Goal: Submit feedback/report problem: Submit feedback/report problem

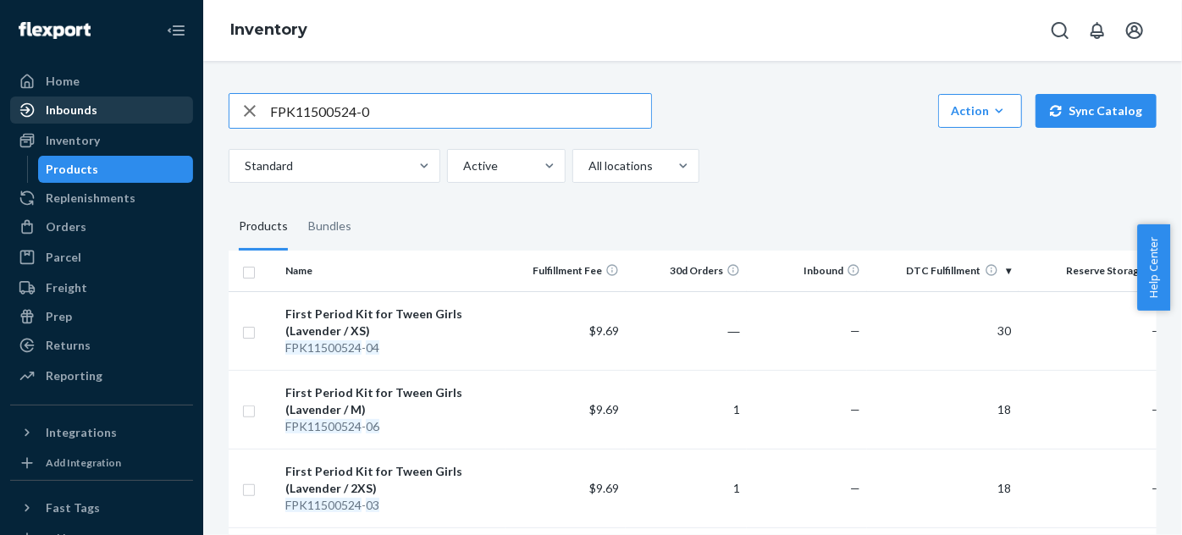
drag, startPoint x: 440, startPoint y: 110, endPoint x: 136, endPoint y: 120, distance: 304.1
click at [136, 120] on div "Home Inbounds Shipping Plans Problems Inventory Products Replenishments Orders …" at bounding box center [591, 267] width 1182 height 535
paste input "112-0060123-3087403"
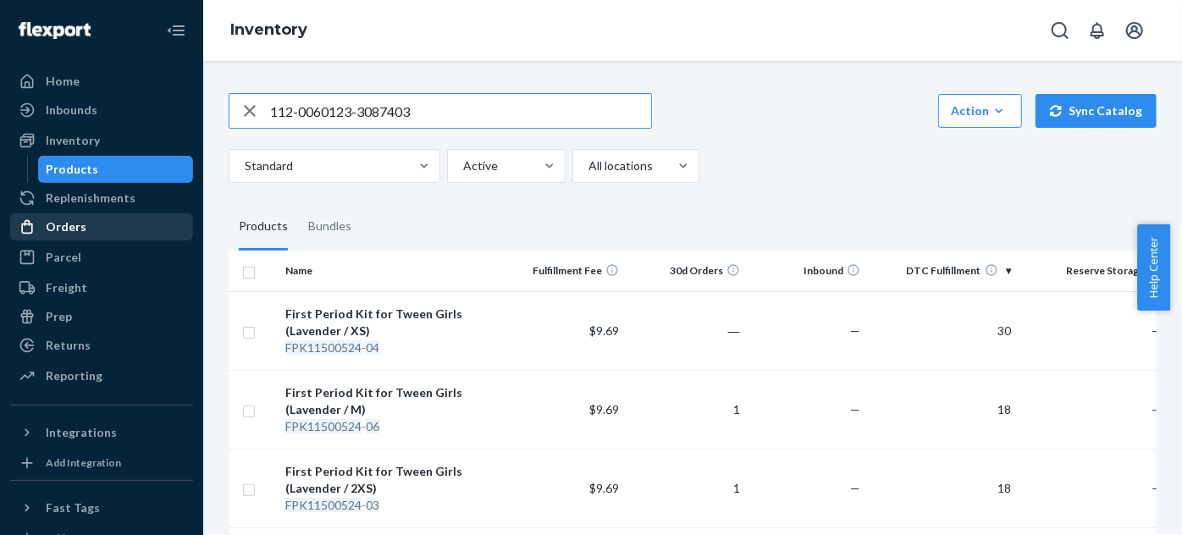
type input "112-0060123-3087403"
click at [85, 233] on div "Orders" at bounding box center [101, 227] width 179 height 24
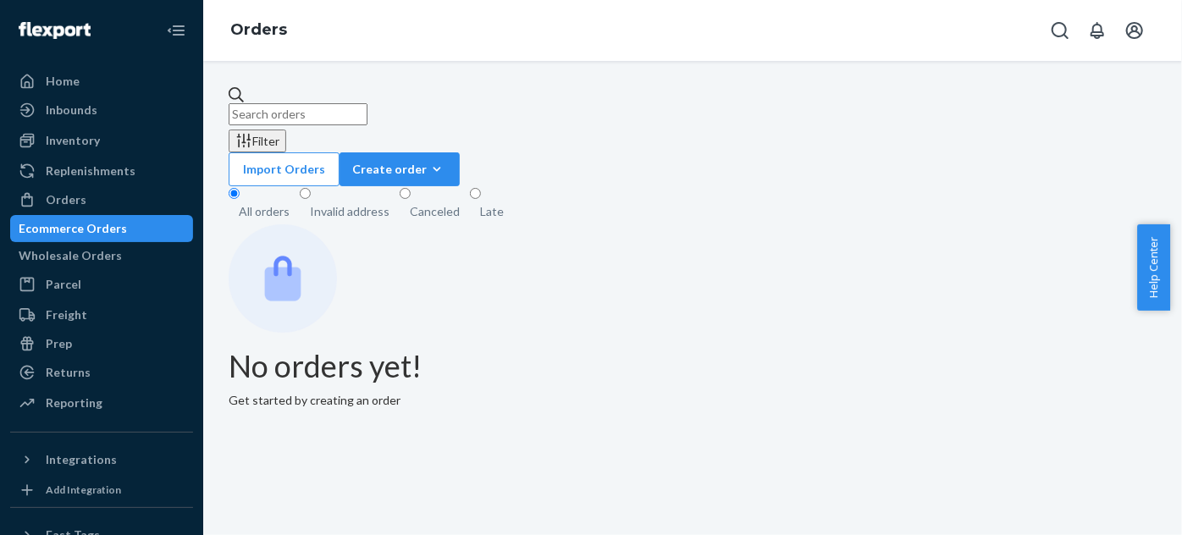
click at [367, 103] on input "text" at bounding box center [298, 114] width 139 height 22
paste input "112-0060123-3087403"
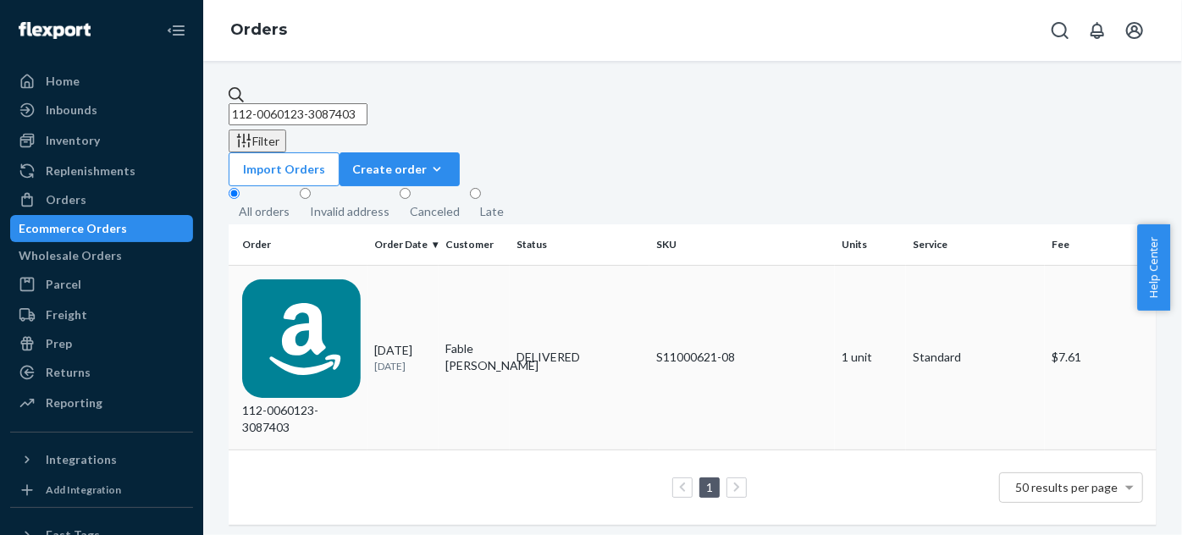
type input "112-0060123-3087403"
click at [377, 342] on div "[DATE] [DATE]" at bounding box center [403, 357] width 58 height 31
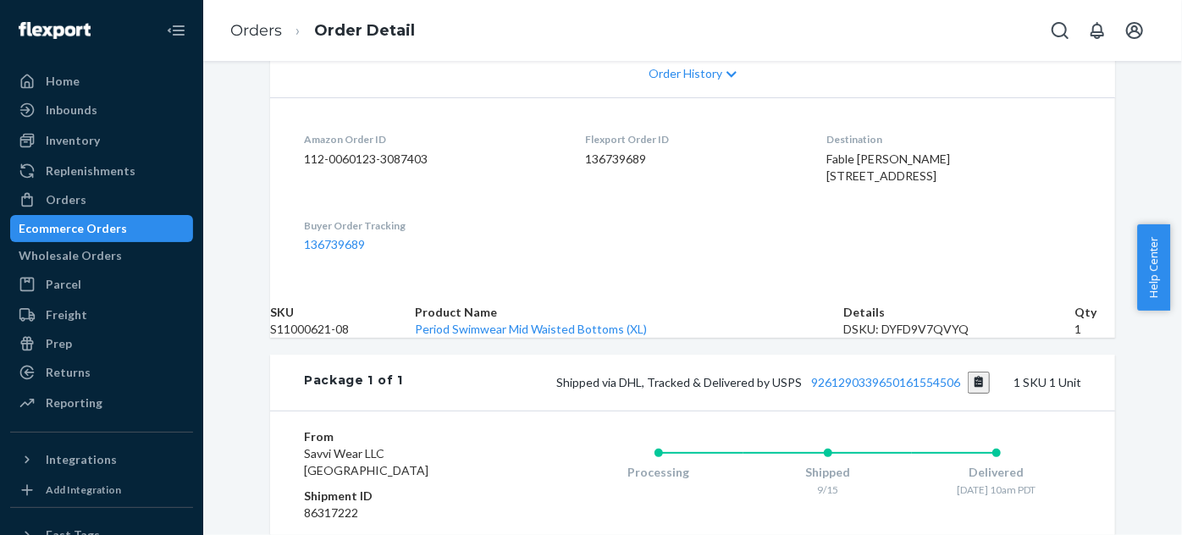
scroll to position [461, 0]
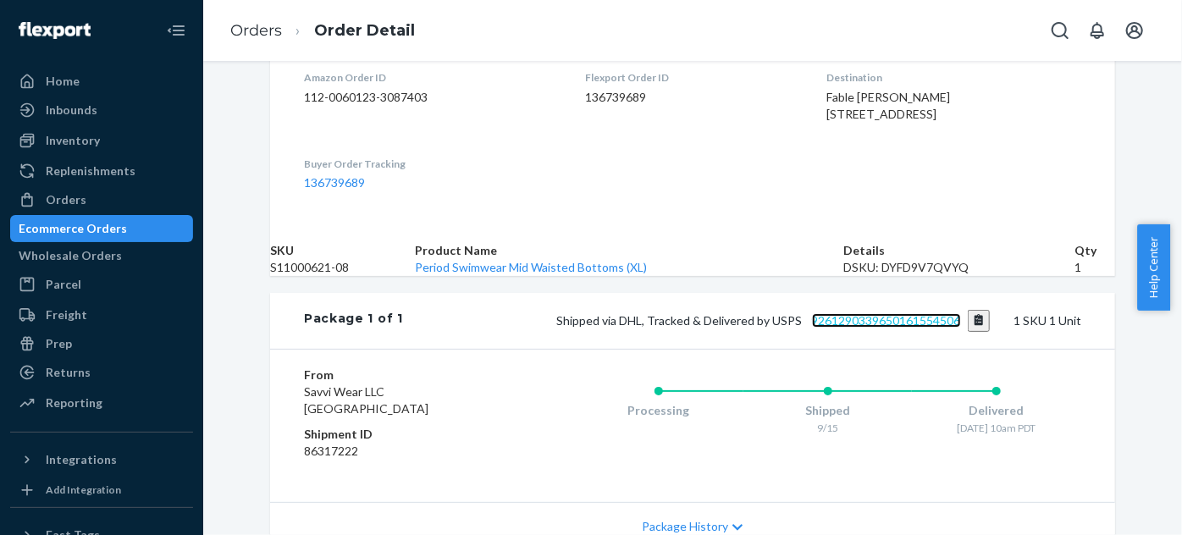
click at [855, 328] on link "9261290339650161554506" at bounding box center [886, 320] width 149 height 14
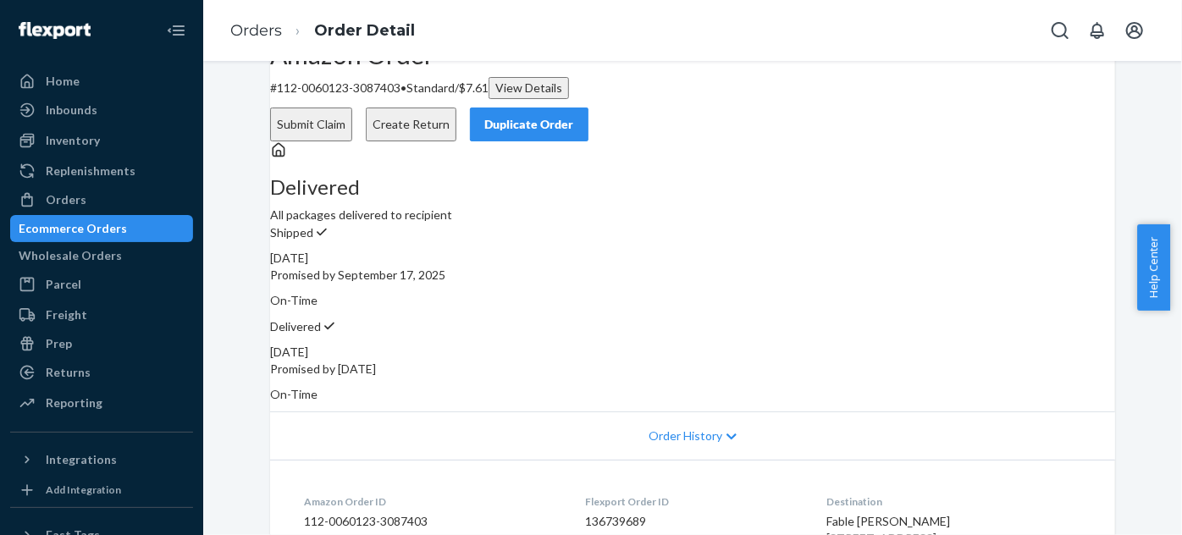
scroll to position [0, 0]
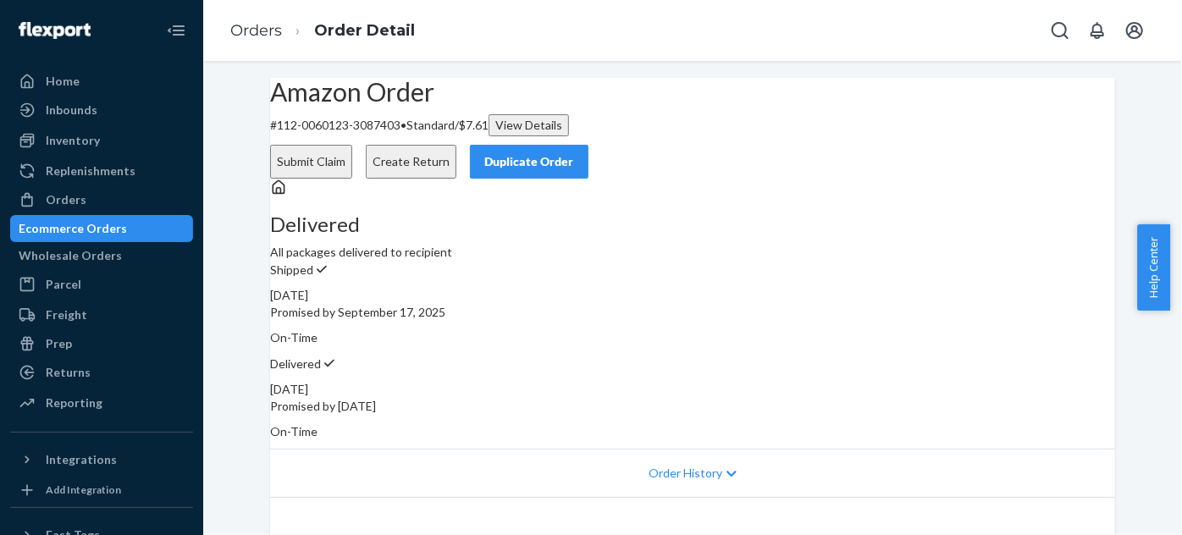
click at [352, 145] on button "Submit Claim" at bounding box center [311, 162] width 82 height 34
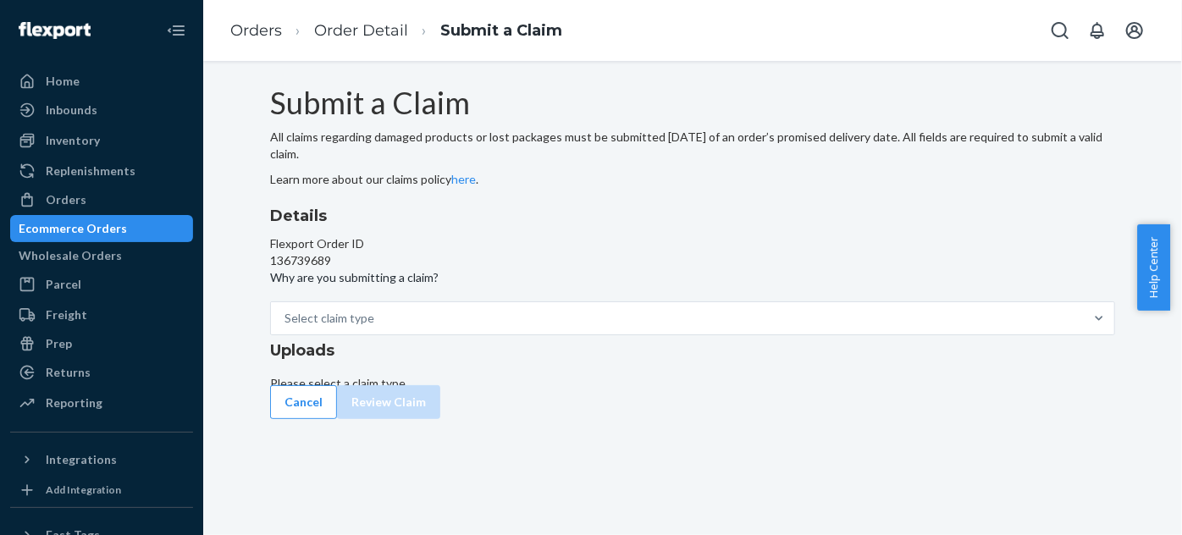
scroll to position [6, 0]
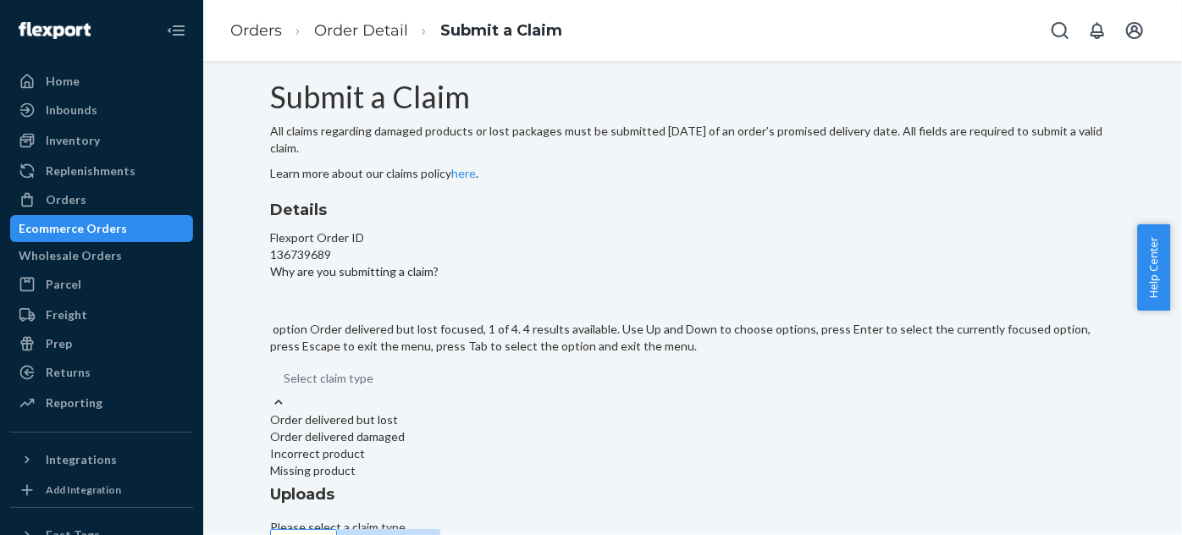
click at [541, 394] on div "Select claim type" at bounding box center [692, 378] width 845 height 30
click at [285, 387] on input "Why are you submitting a claim? option Order delivered but lost focused, 1 of 4…" at bounding box center [285, 378] width 2 height 17
click at [543, 411] on div "Order delivered but lost" at bounding box center [692, 419] width 845 height 17
click at [285, 370] on input "Why are you submitting a claim? option Order delivered but lost focused, 1 of 4…" at bounding box center [285, 378] width 2 height 17
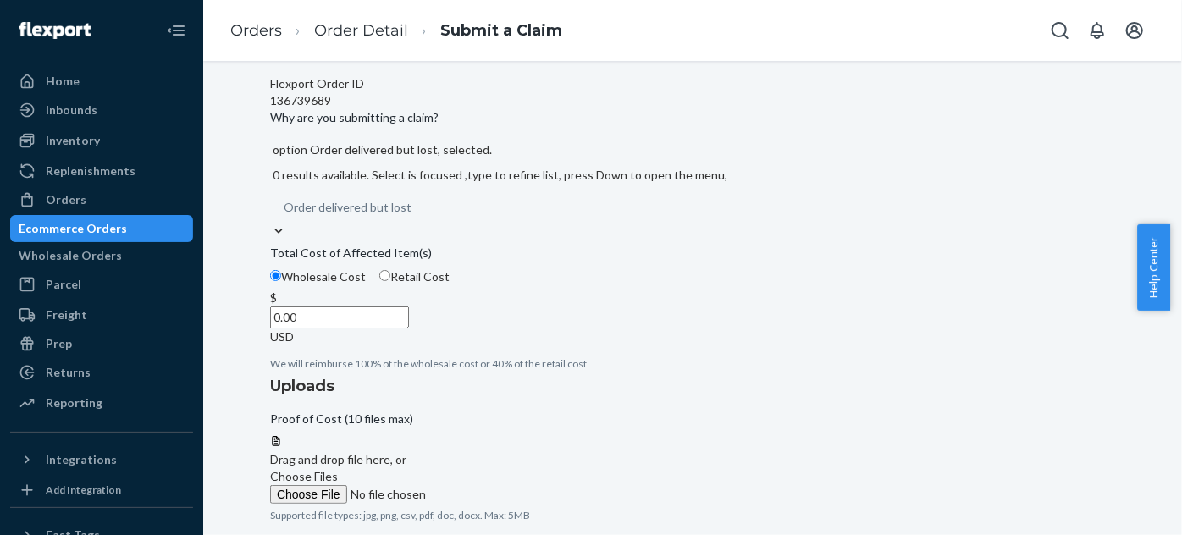
scroll to position [237, 0]
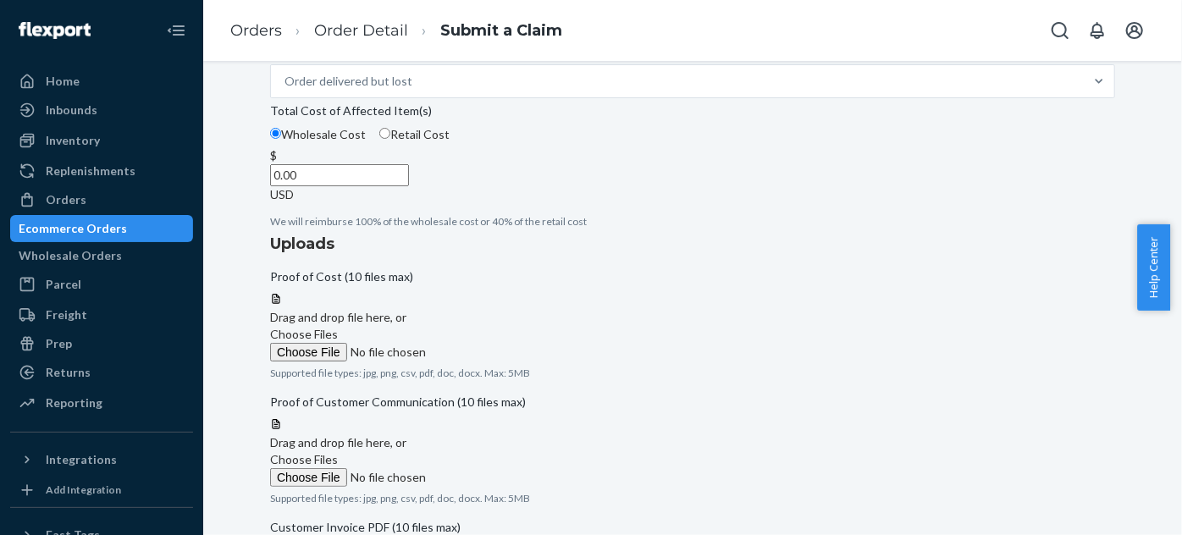
click at [390, 139] on input "Retail Cost" at bounding box center [384, 133] width 11 height 11
radio input "true"
radio input "false"
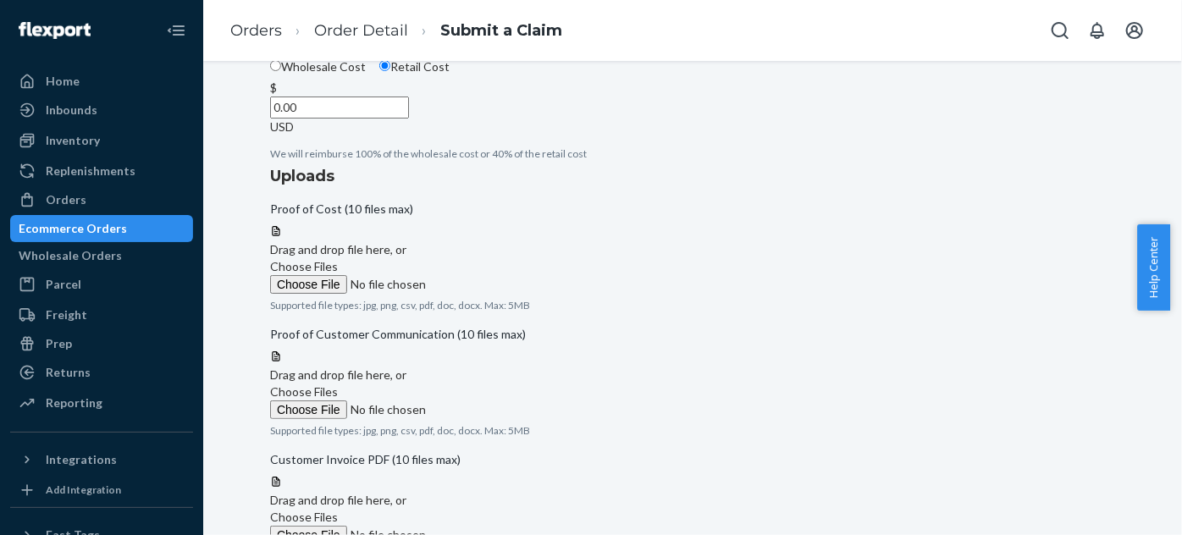
scroll to position [278, 0]
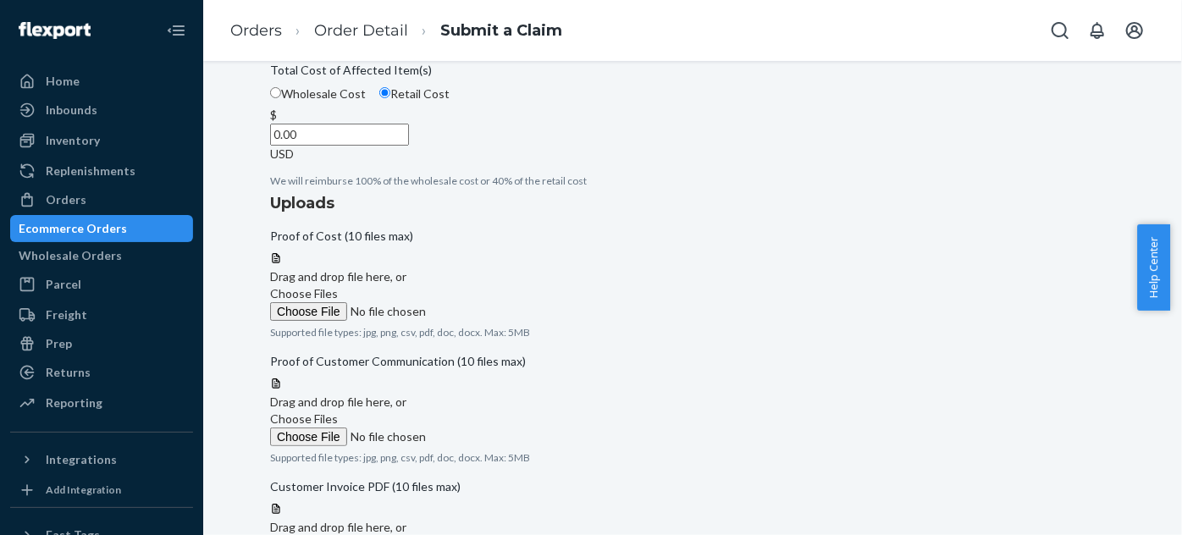
click at [409, 146] on input "0.00" at bounding box center [339, 135] width 139 height 22
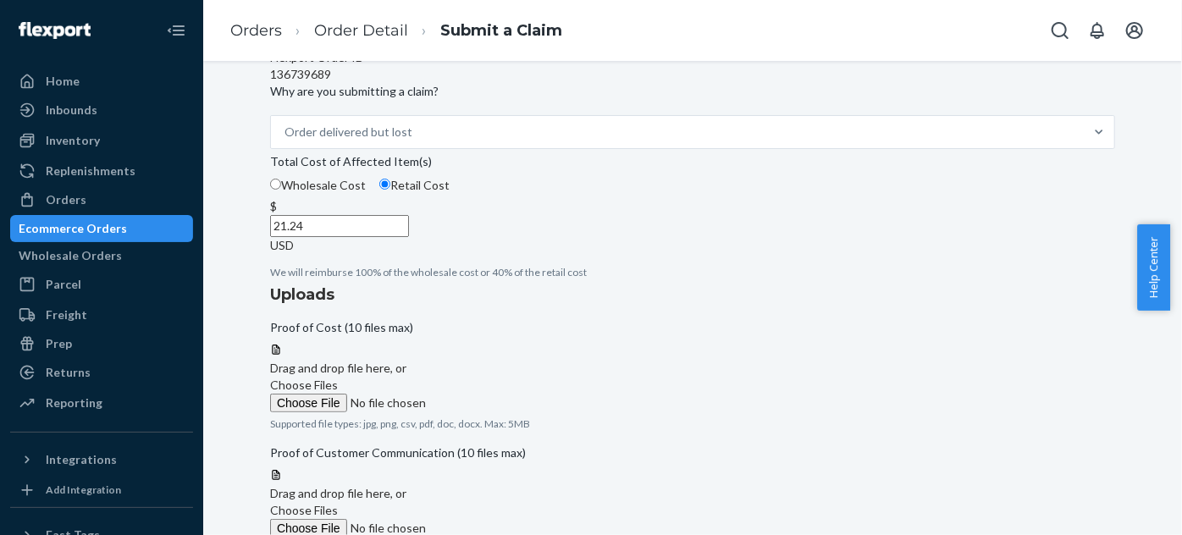
scroll to position [185, 0]
type input "21.24"
click at [338, 378] on span "Choose Files" at bounding box center [304, 385] width 68 height 14
click at [500, 394] on input "Choose Files" at bounding box center [385, 403] width 230 height 19
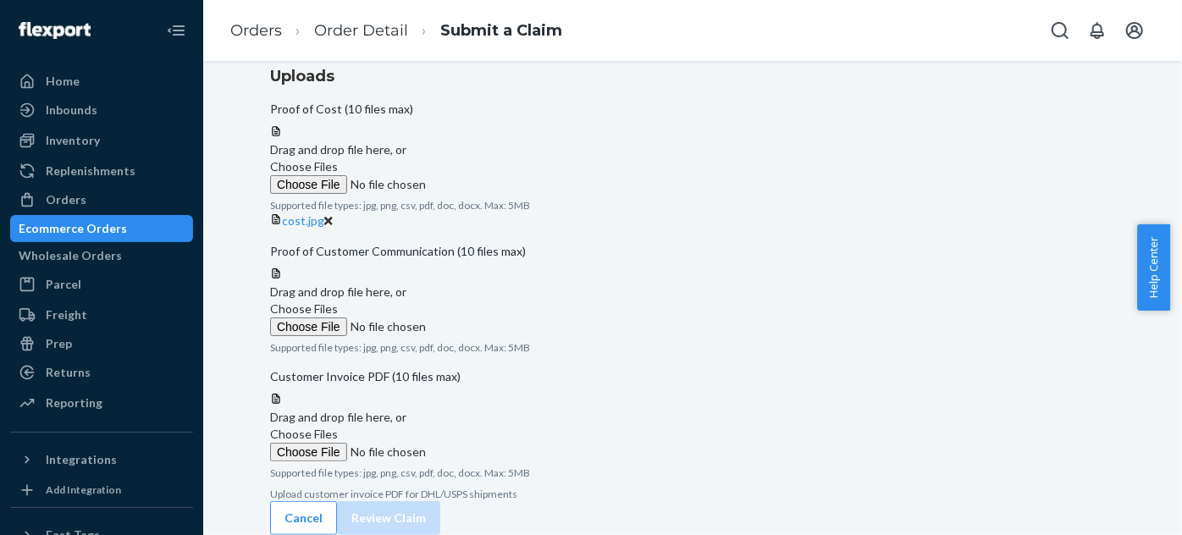
scroll to position [575, 0]
click at [500, 426] on label "Choose Files" at bounding box center [385, 444] width 230 height 36
click at [500, 443] on input "Choose Files" at bounding box center [385, 452] width 230 height 19
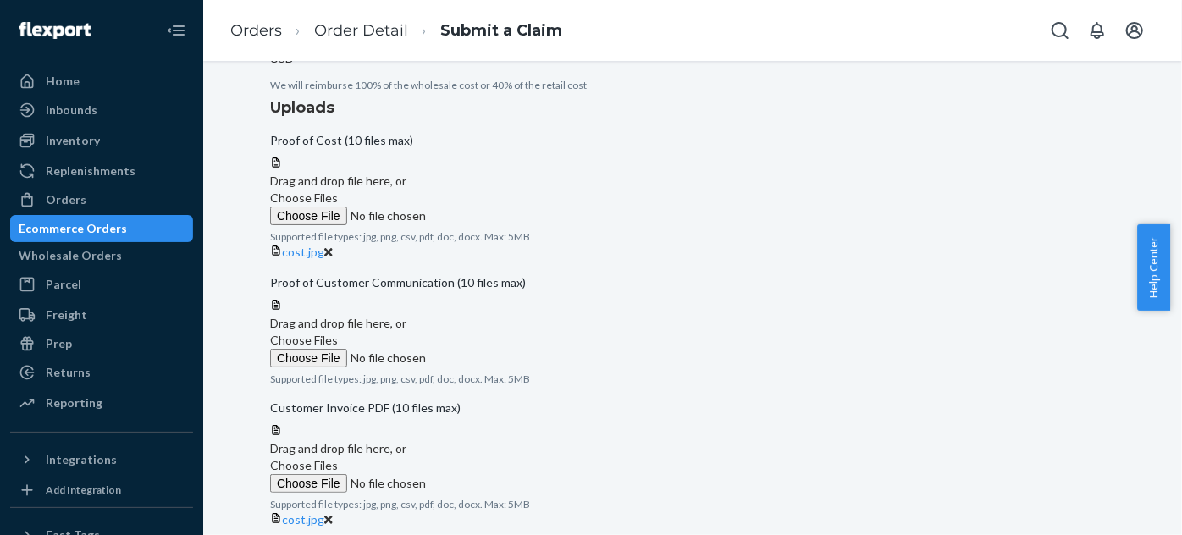
scroll to position [375, 0]
click at [500, 354] on label "Choose Files" at bounding box center [385, 348] width 230 height 36
click at [500, 354] on input "Choose Files" at bounding box center [385, 356] width 230 height 19
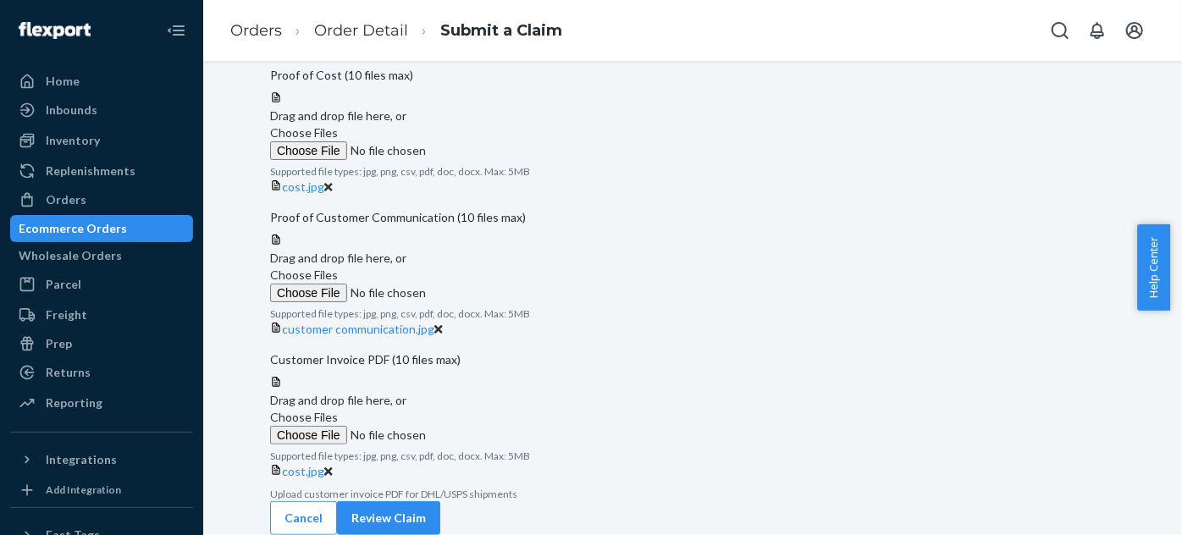
scroll to position [706, 0]
click at [440, 501] on button "Review Claim" at bounding box center [388, 518] width 103 height 34
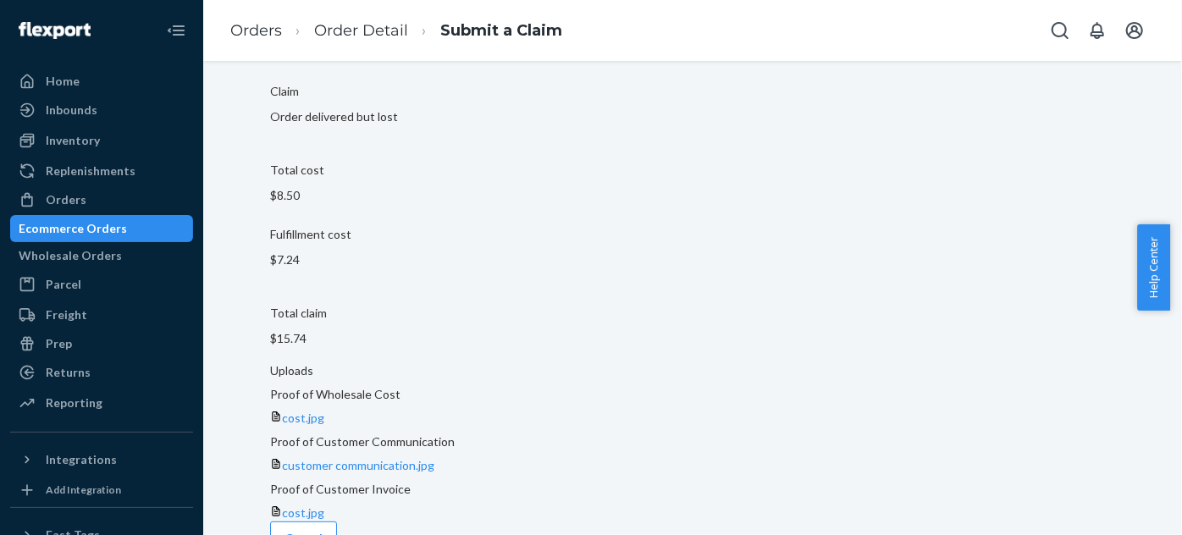
scroll to position [208, 0]
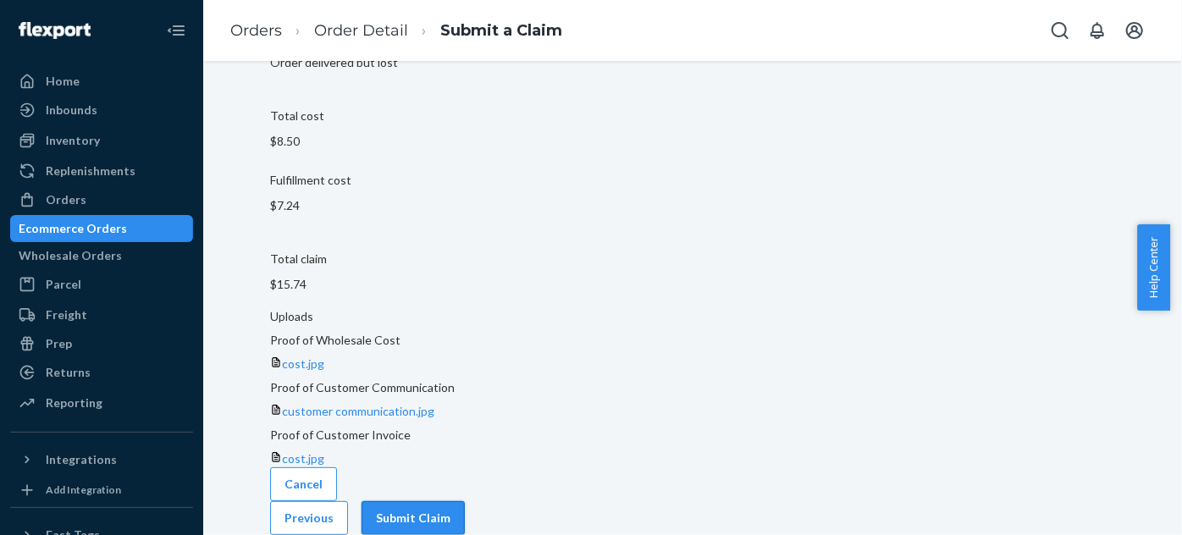
click at [465, 516] on button "Submit Claim" at bounding box center [412, 518] width 103 height 34
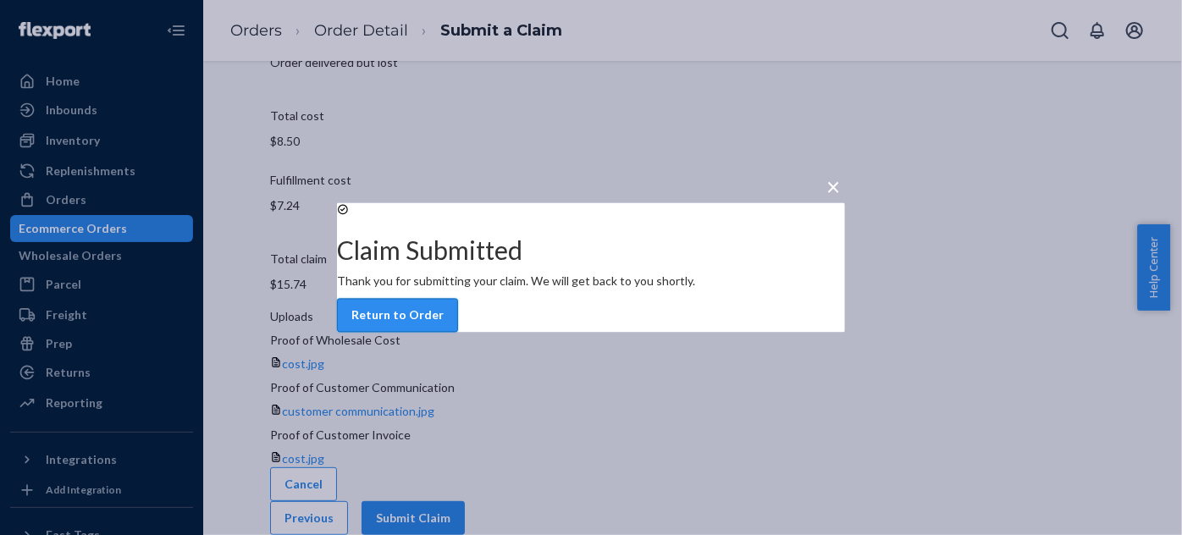
click at [458, 332] on button "Return to Order" at bounding box center [397, 316] width 121 height 34
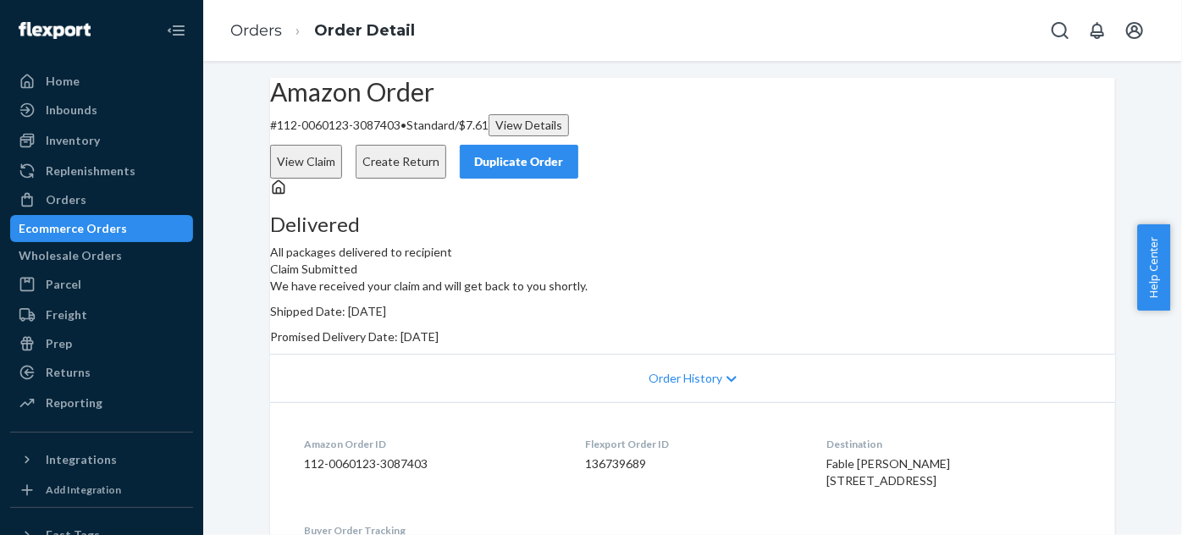
click at [342, 145] on button "View Claim" at bounding box center [306, 162] width 72 height 34
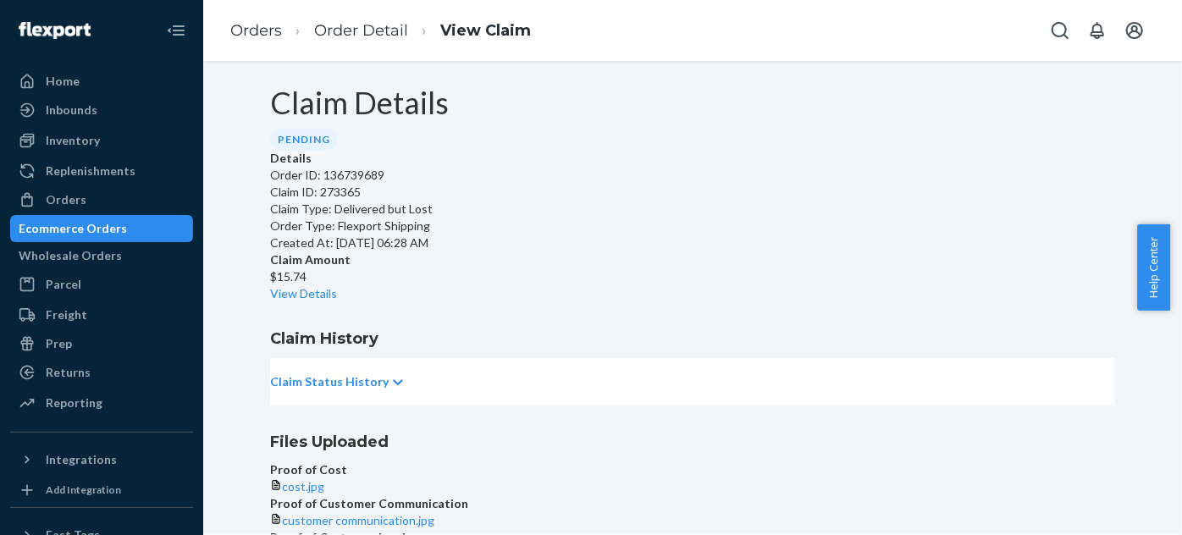
scroll to position [2, 0]
